Goal: Check status: Check status

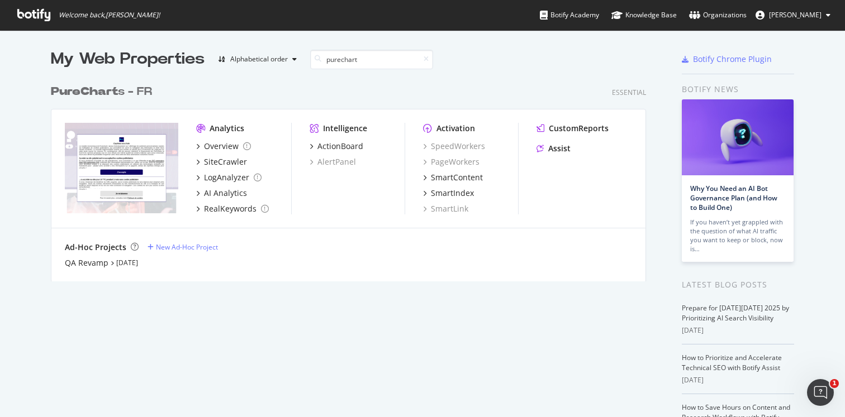
scroll to position [211, 604]
type input "purechart"
click at [102, 263] on div "QA Revamp" at bounding box center [87, 263] width 44 height 11
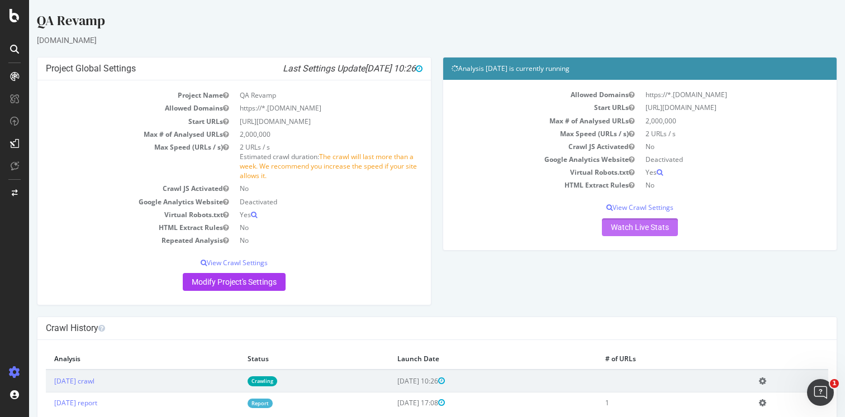
click at [625, 227] on link "Watch Live Stats" at bounding box center [640, 227] width 76 height 18
